Goal: Information Seeking & Learning: Check status

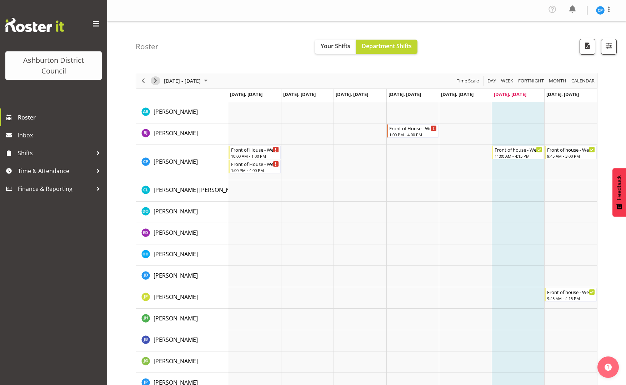
click at [158, 82] on span "Next" at bounding box center [155, 80] width 9 height 9
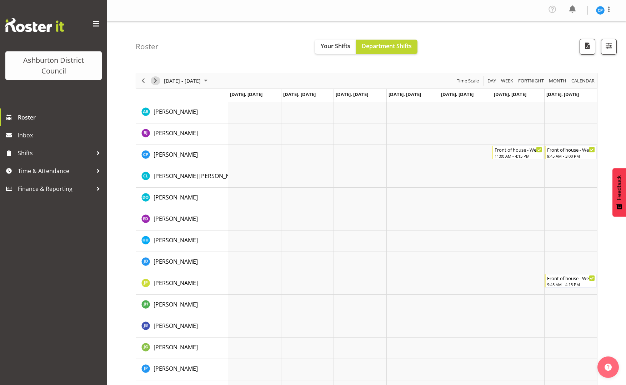
click at [157, 81] on span "Next" at bounding box center [155, 80] width 9 height 9
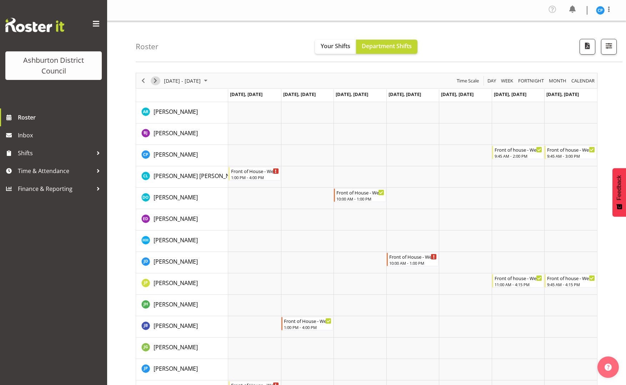
click at [157, 81] on span "Next" at bounding box center [155, 80] width 9 height 9
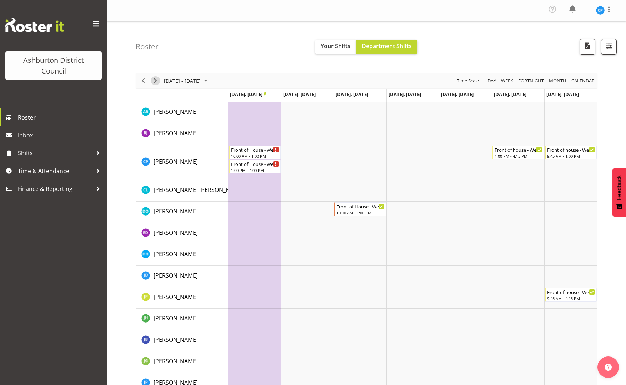
click at [157, 81] on span "Next" at bounding box center [155, 80] width 9 height 9
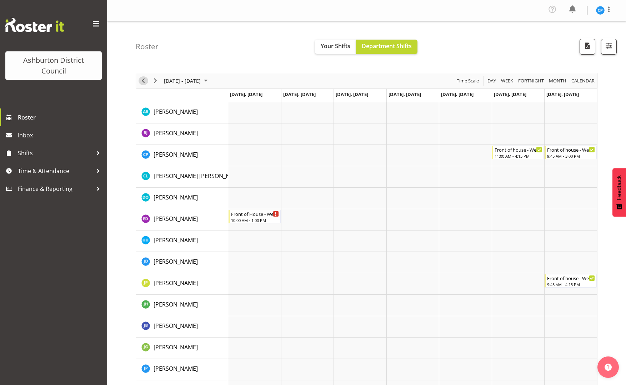
click at [142, 81] on span "Previous" at bounding box center [143, 80] width 9 height 9
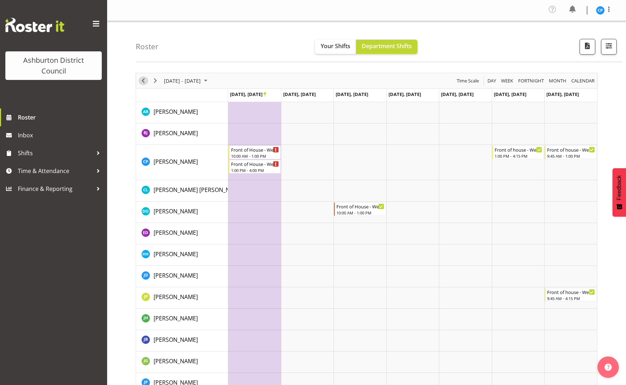
click at [142, 81] on span "Previous" at bounding box center [143, 80] width 9 height 9
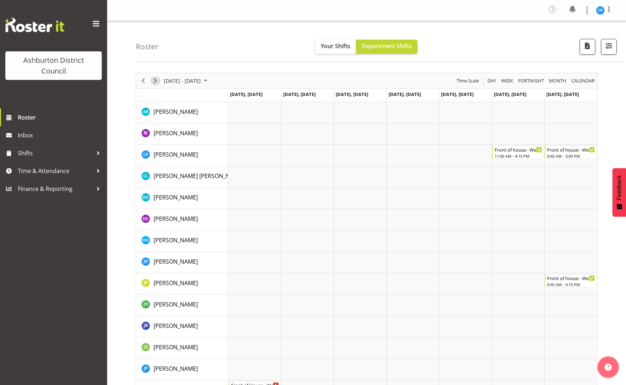
click at [158, 82] on span "Next" at bounding box center [155, 80] width 9 height 9
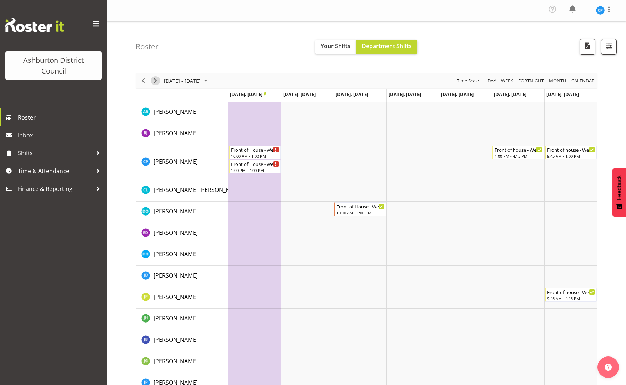
click at [157, 83] on span "Next" at bounding box center [155, 80] width 9 height 9
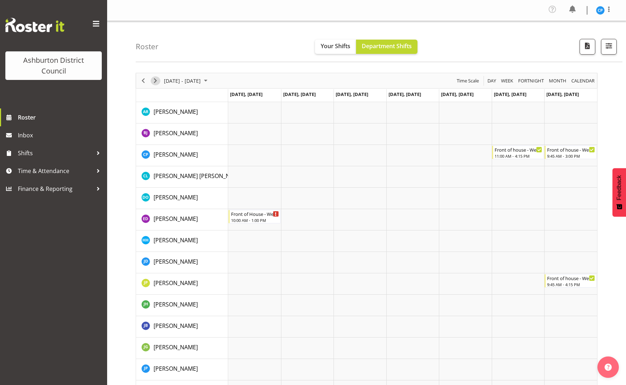
click at [157, 83] on span "Next" at bounding box center [155, 80] width 9 height 9
click at [143, 83] on span "Previous" at bounding box center [143, 80] width 9 height 9
click at [139, 85] on div "Timeline Week of October 4, 2025" at bounding box center [143, 80] width 12 height 15
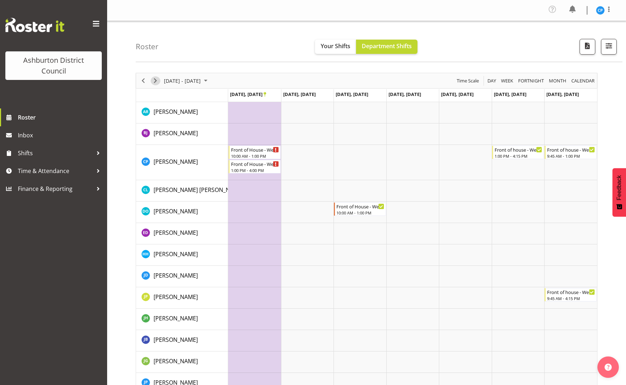
click at [155, 80] on span "Next" at bounding box center [155, 80] width 9 height 9
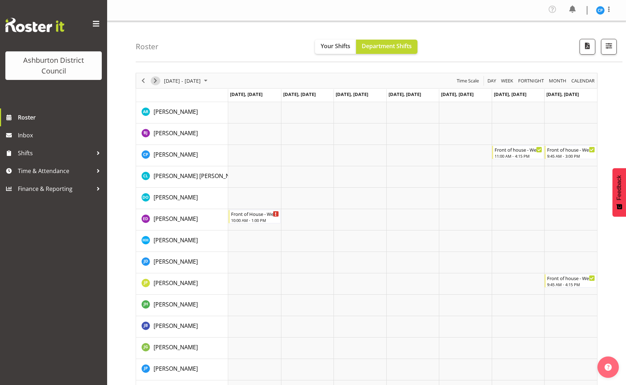
click at [155, 80] on span "Next" at bounding box center [155, 80] width 9 height 9
click at [146, 79] on span "Previous" at bounding box center [143, 80] width 9 height 9
click at [143, 79] on span "Previous" at bounding box center [143, 80] width 9 height 9
